Goal: Information Seeking & Learning: Check status

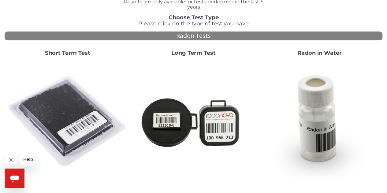
scroll to position [122, 0]
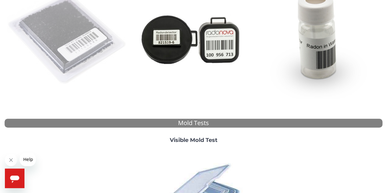
click at [72, 31] on img at bounding box center [67, 38] width 121 height 121
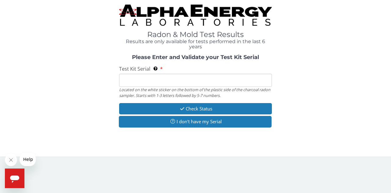
click at [171, 82] on input "Test Kit Serial Located on the white sticker on the bottom of the plastic side …" at bounding box center [195, 80] width 153 height 13
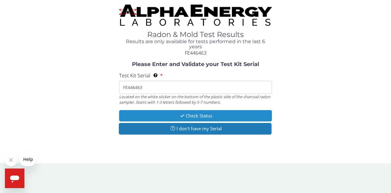
type input "FE446463"
click at [185, 119] on button "Check Status" at bounding box center [195, 115] width 153 height 11
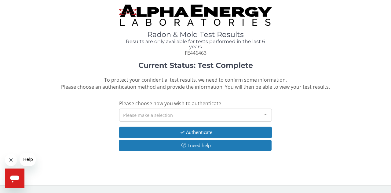
click at [181, 115] on div "Please make a selection" at bounding box center [195, 114] width 153 height 13
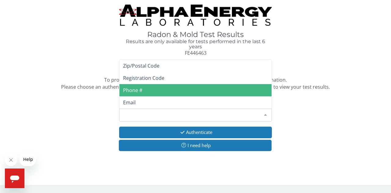
click at [171, 94] on span "Phone #" at bounding box center [195, 90] width 152 height 12
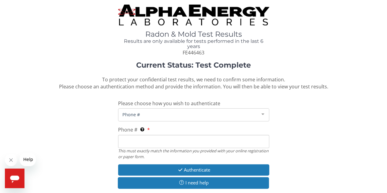
click at [150, 142] on input "Phone # This must exactly match the information you provided with your online r…" at bounding box center [193, 141] width 151 height 13
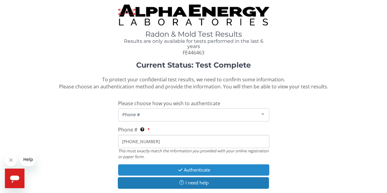
type input "[PHONE_NUMBER]"
click at [167, 168] on button "Authenticate" at bounding box center [193, 169] width 151 height 11
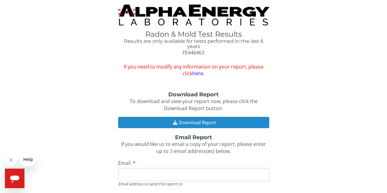
click at [166, 119] on button "Download Report" at bounding box center [193, 122] width 151 height 11
